Goal: Information Seeking & Learning: Check status

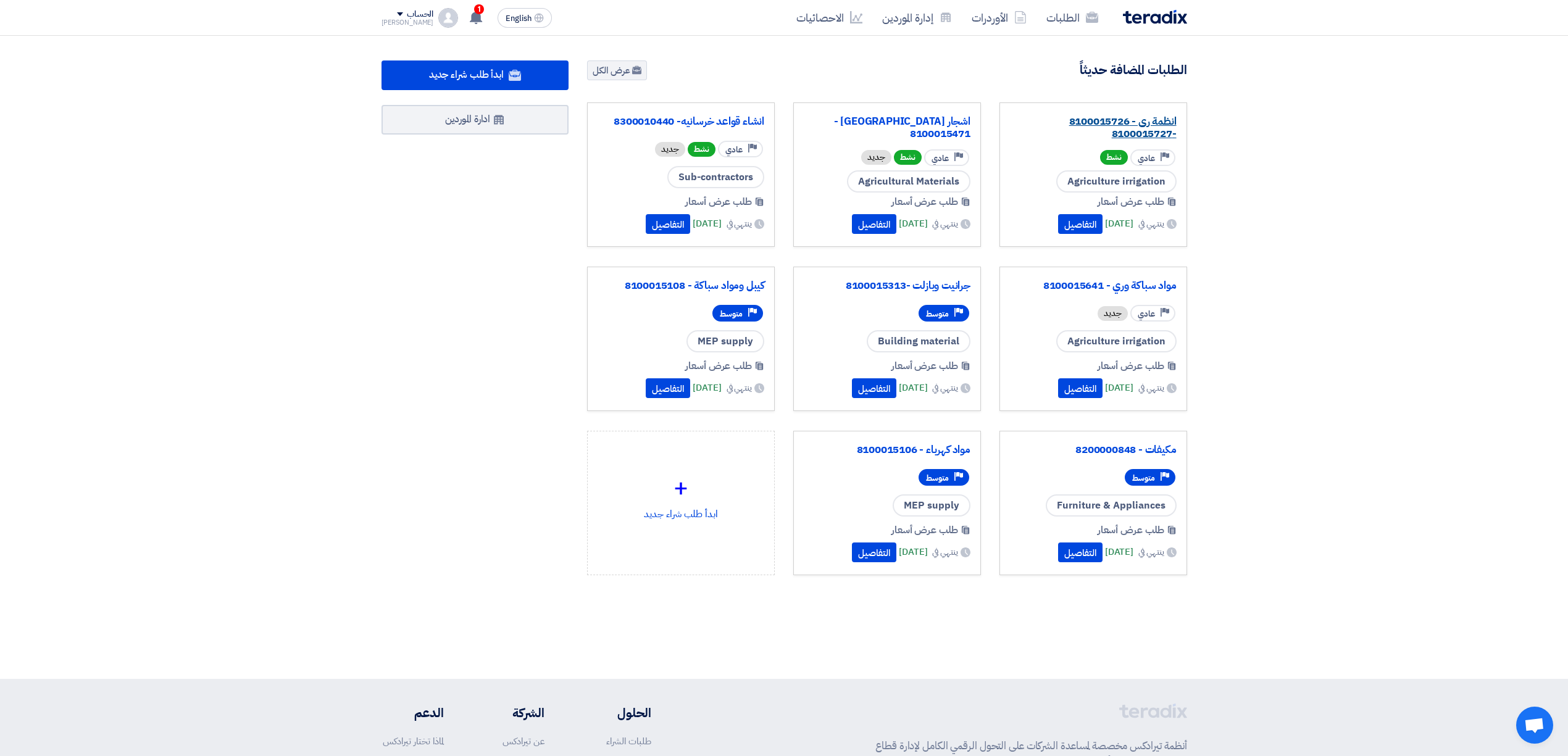
click at [1153, 131] on link "انظمة رى - 8100015726 -8100015727" at bounding box center [1093, 127] width 167 height 25
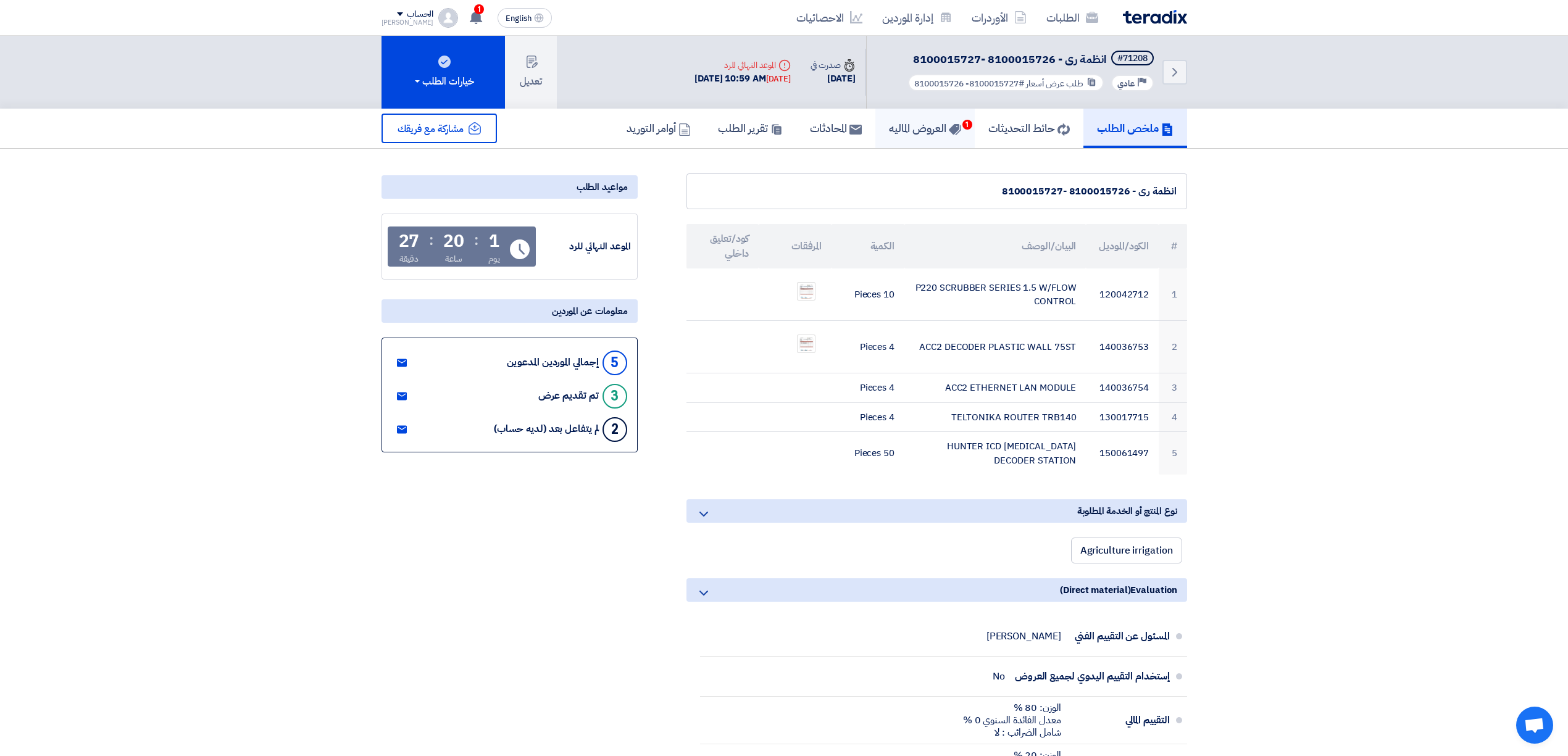
click at [910, 132] on h5 "العروض الماليه 1" at bounding box center [925, 128] width 72 height 14
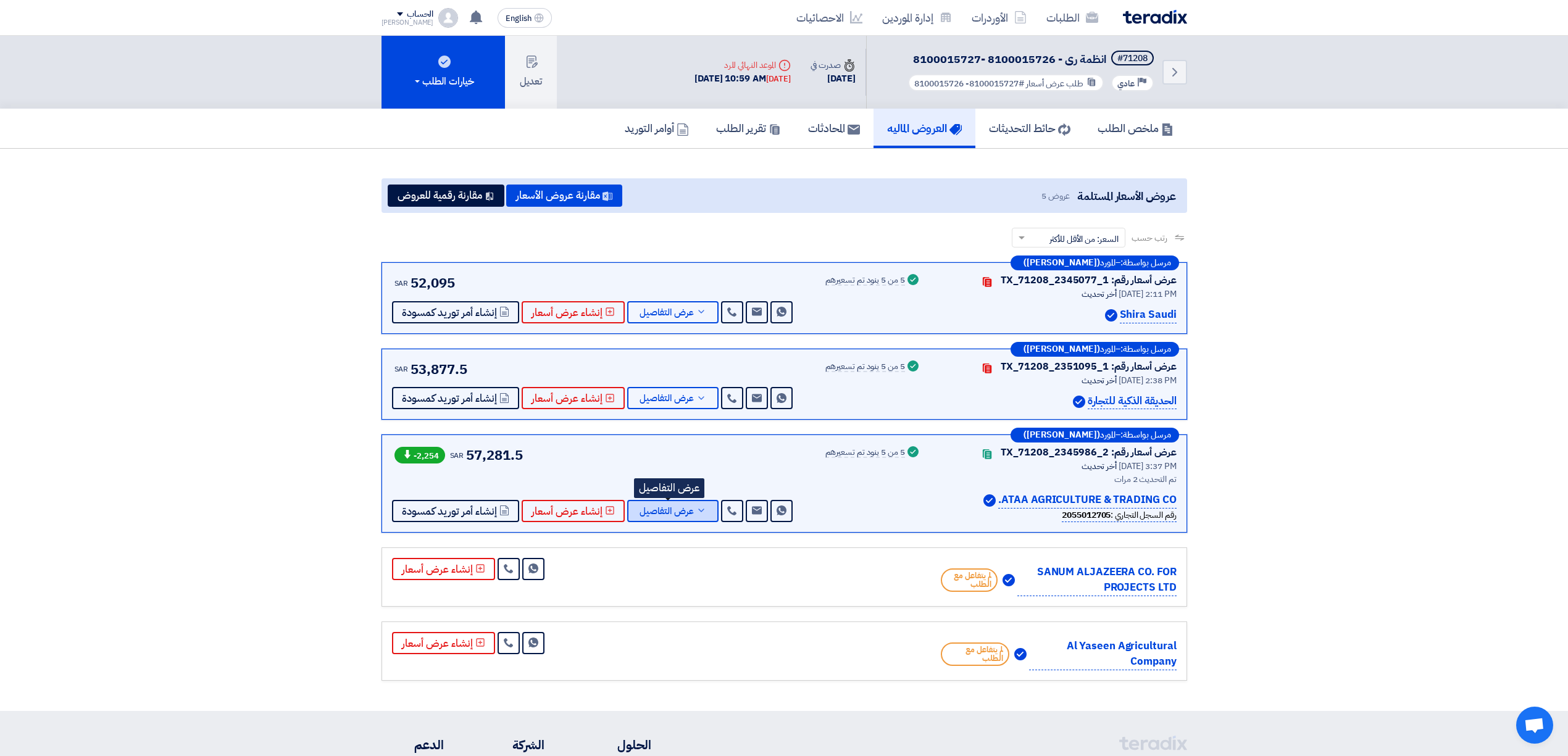
click at [697, 510] on icon at bounding box center [701, 510] width 10 height 10
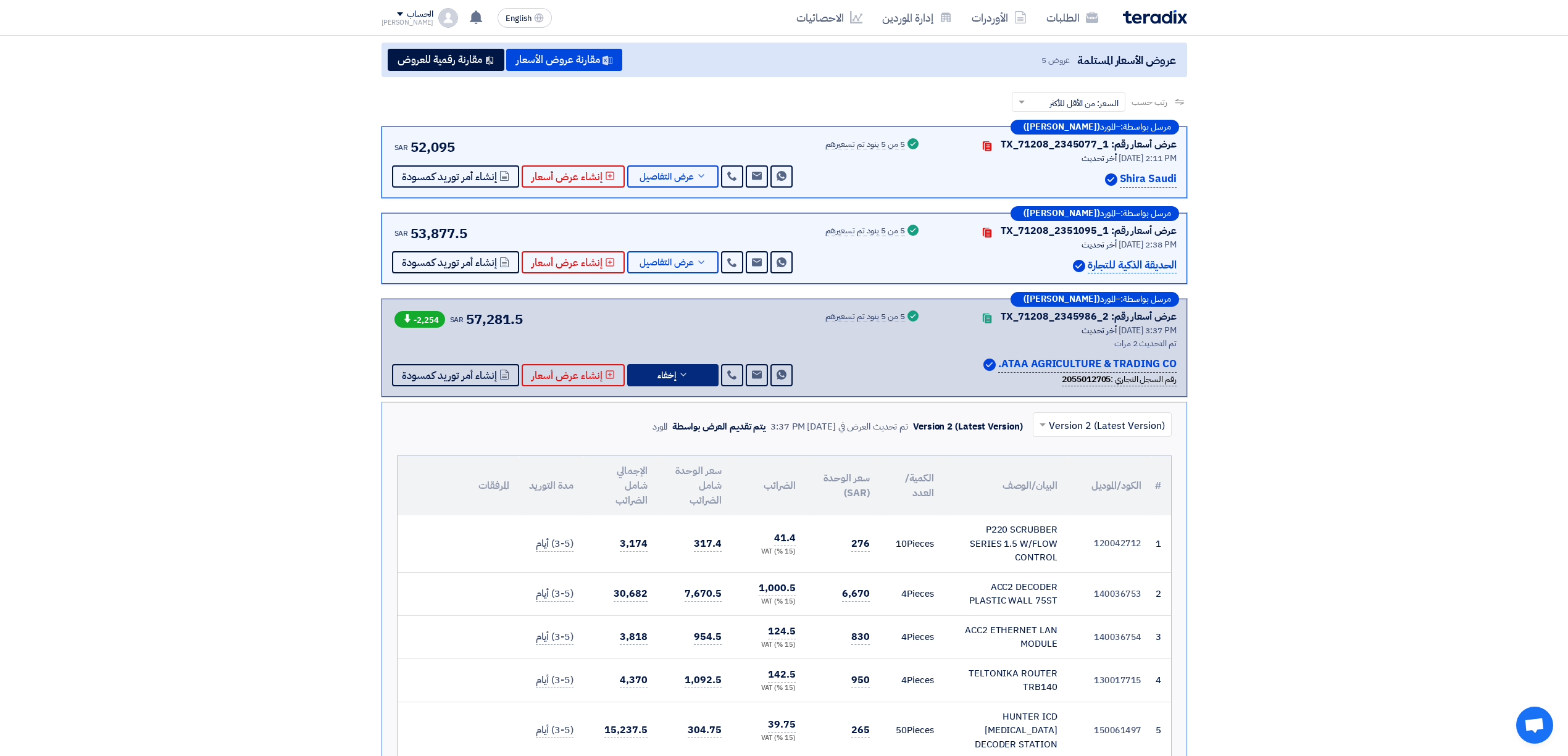
scroll to position [164, 0]
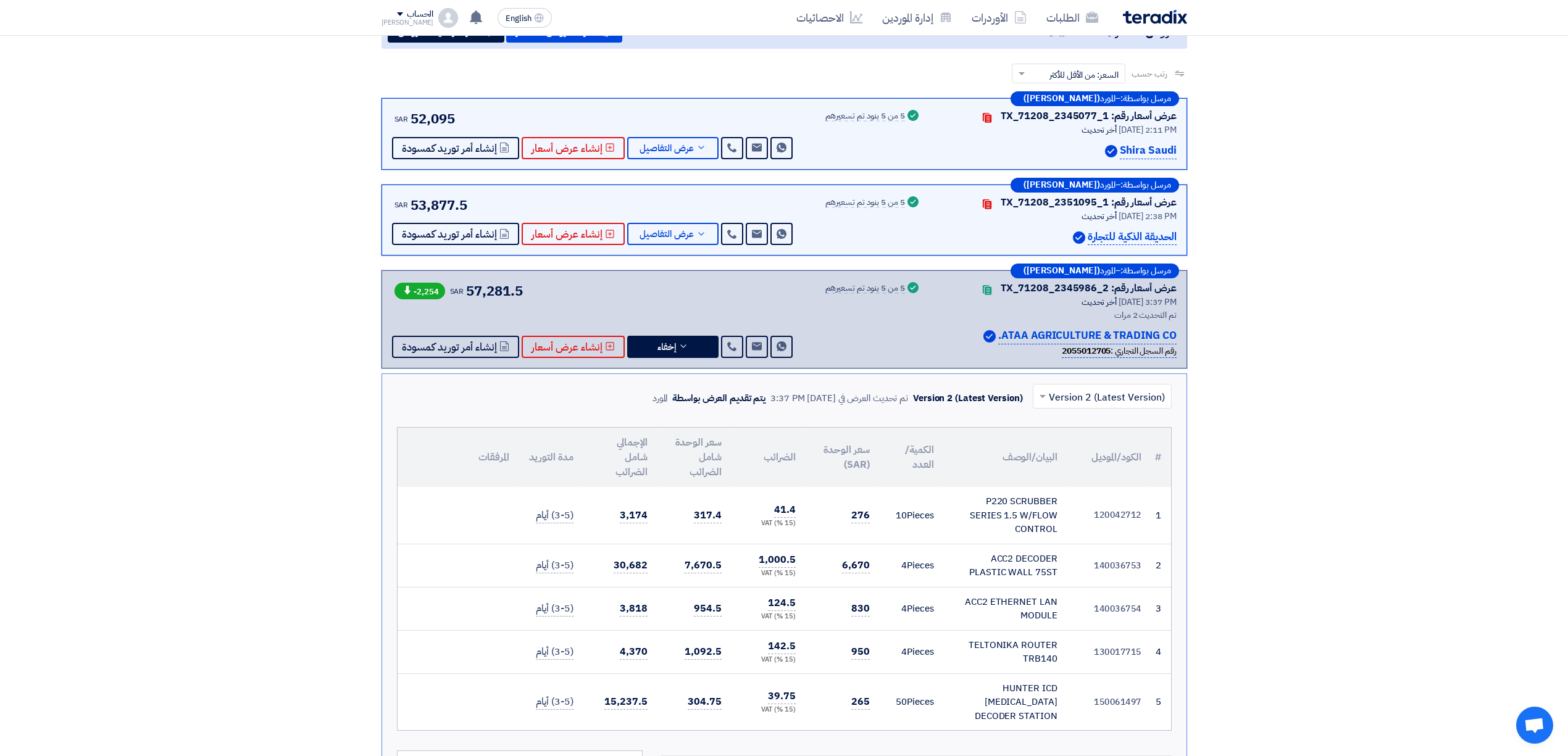
drag, startPoint x: 849, startPoint y: 516, endPoint x: 871, endPoint y: 511, distance: 22.6
click at [871, 511] on td "276" at bounding box center [842, 515] width 74 height 57
click at [875, 543] on td "276" at bounding box center [842, 515] width 74 height 57
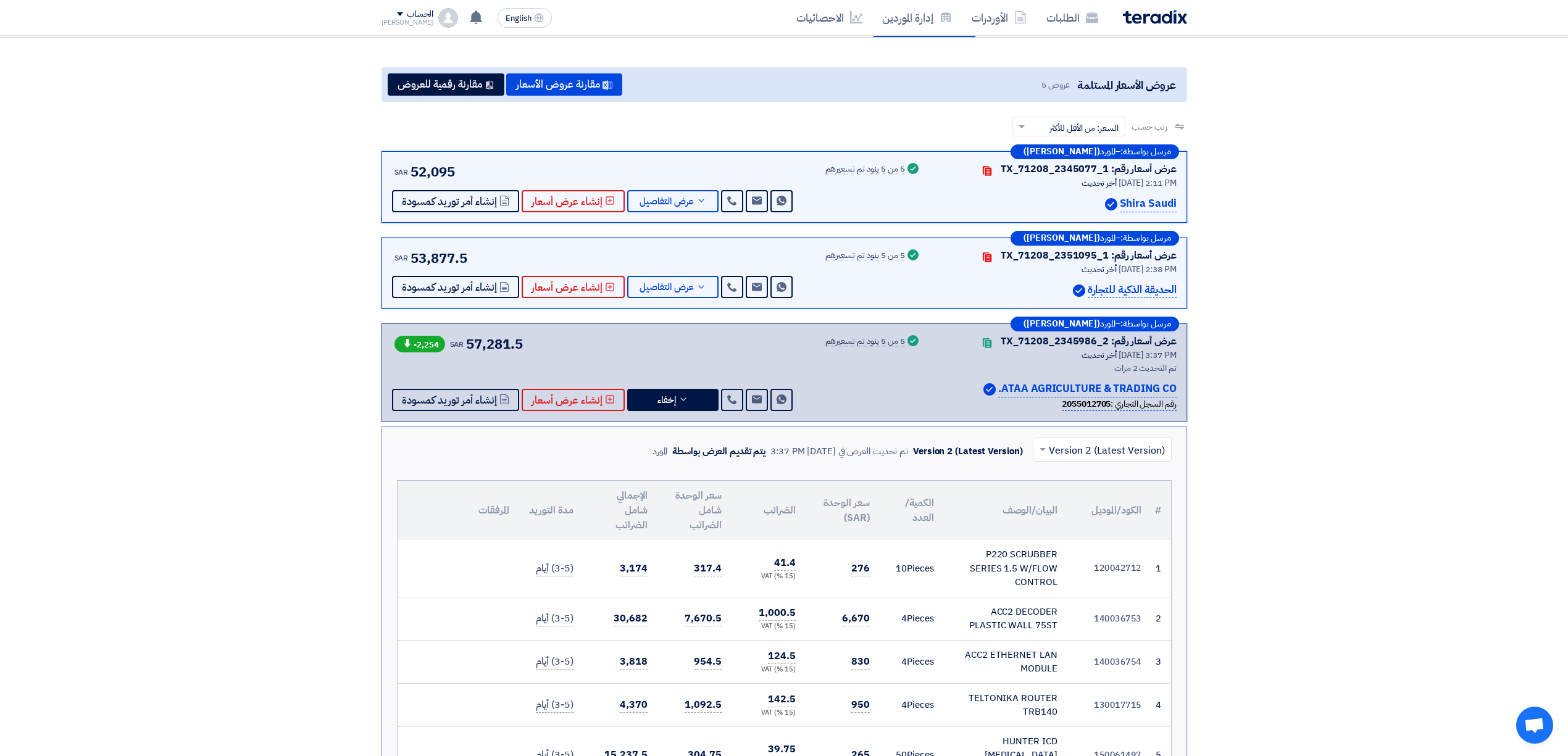
scroll to position [82, 0]
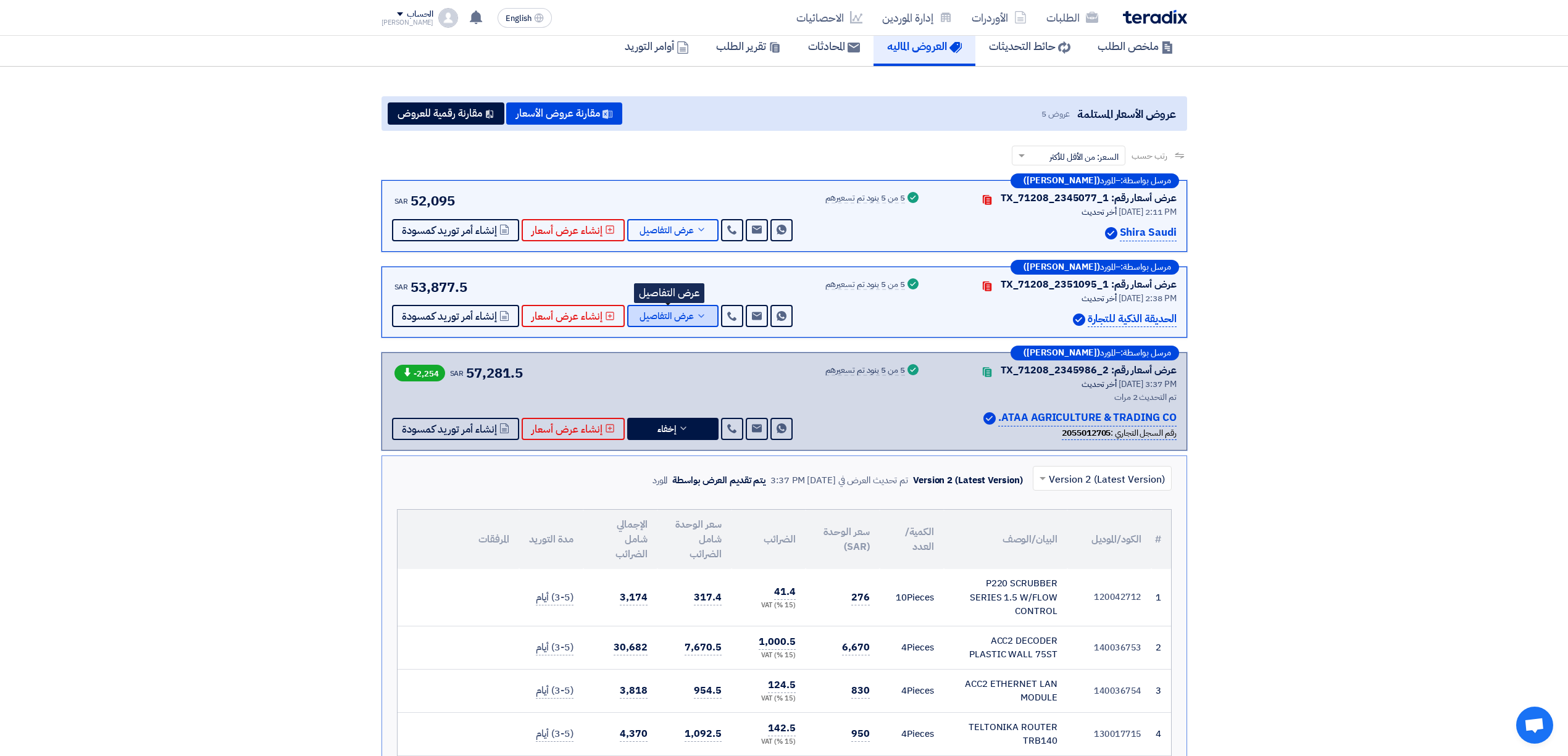
click at [656, 320] on span "عرض التفاصيل" at bounding box center [666, 316] width 54 height 9
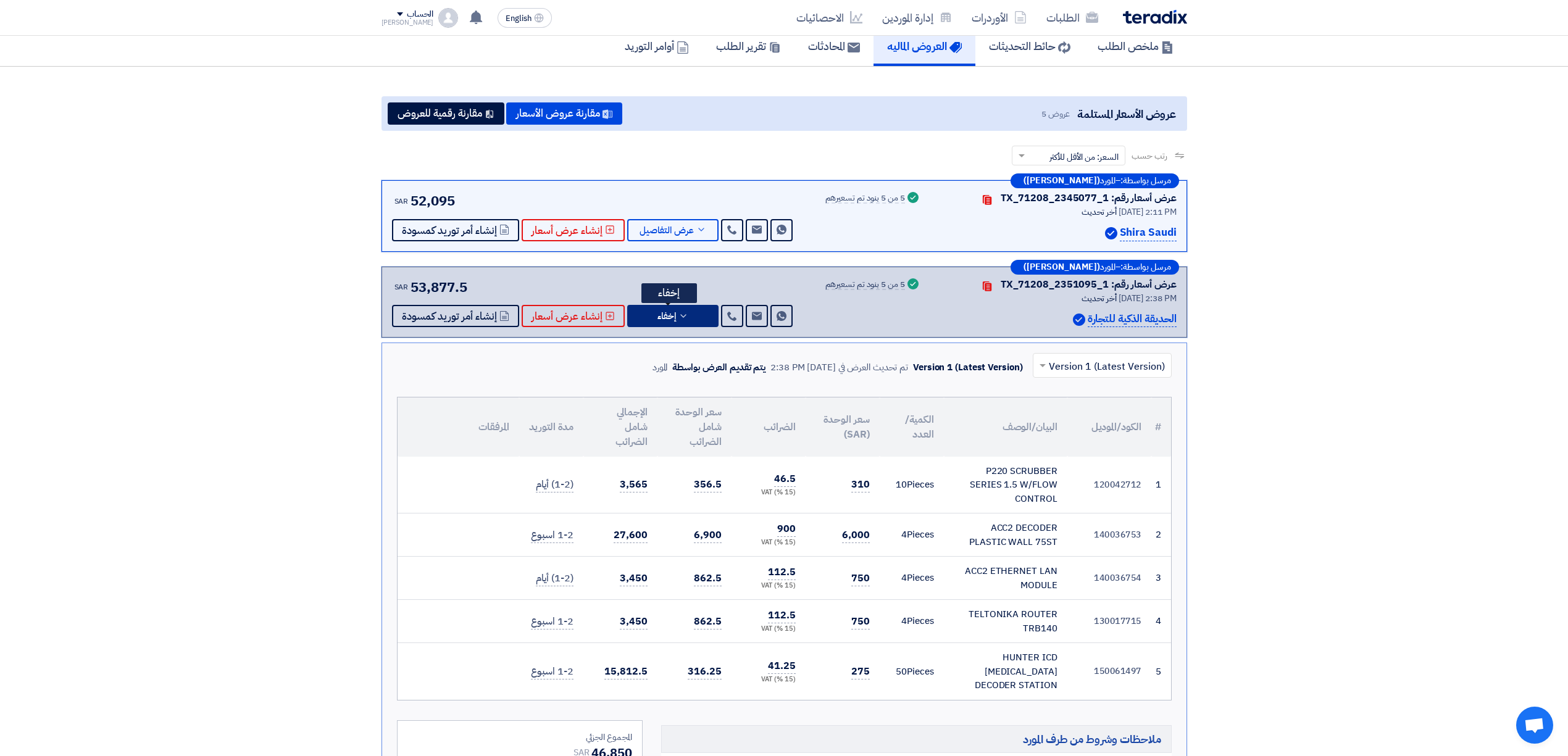
click at [657, 320] on span "إخفاء" at bounding box center [666, 316] width 19 height 9
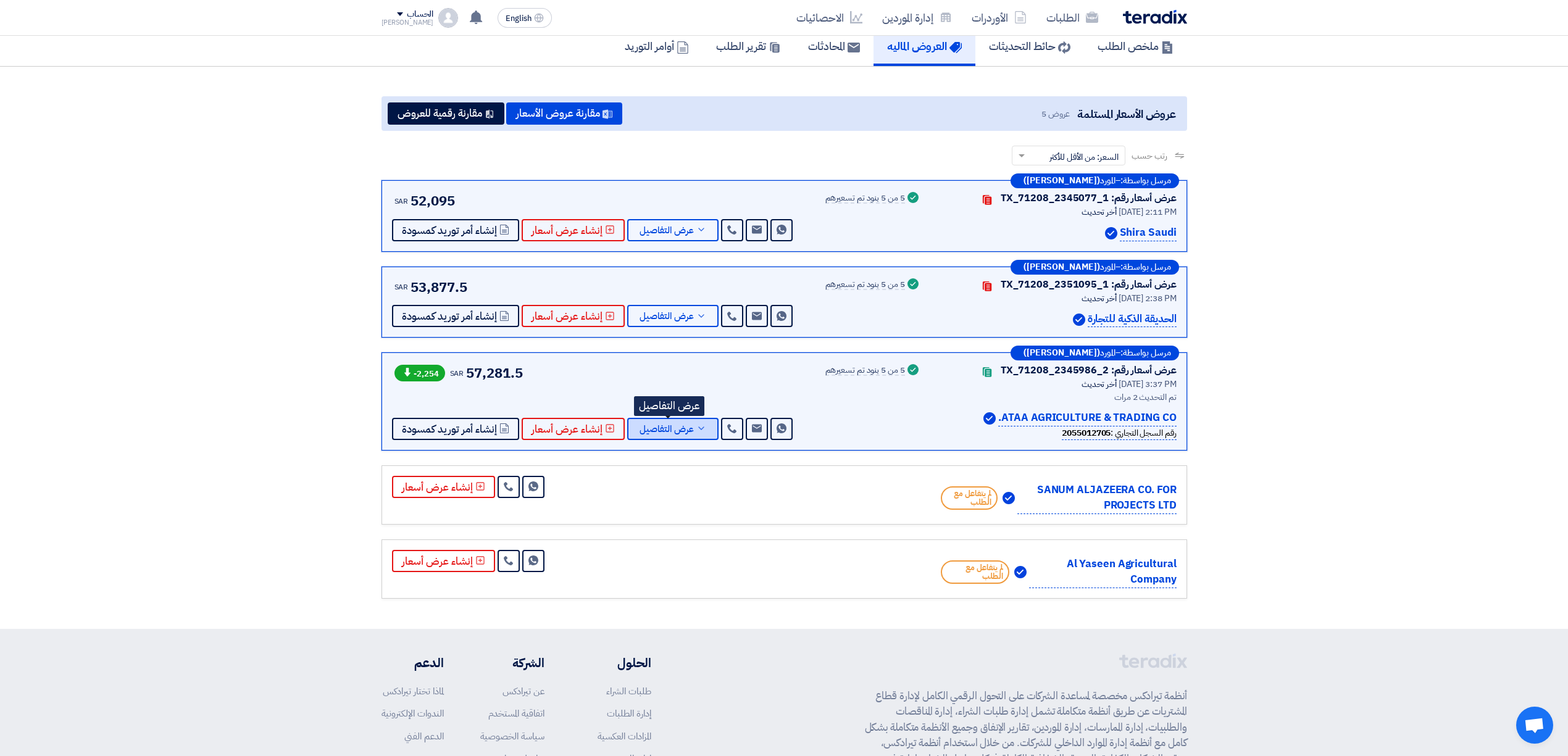
click at [664, 430] on span "عرض التفاصيل" at bounding box center [666, 429] width 54 height 9
